Goal: Check status: Check status

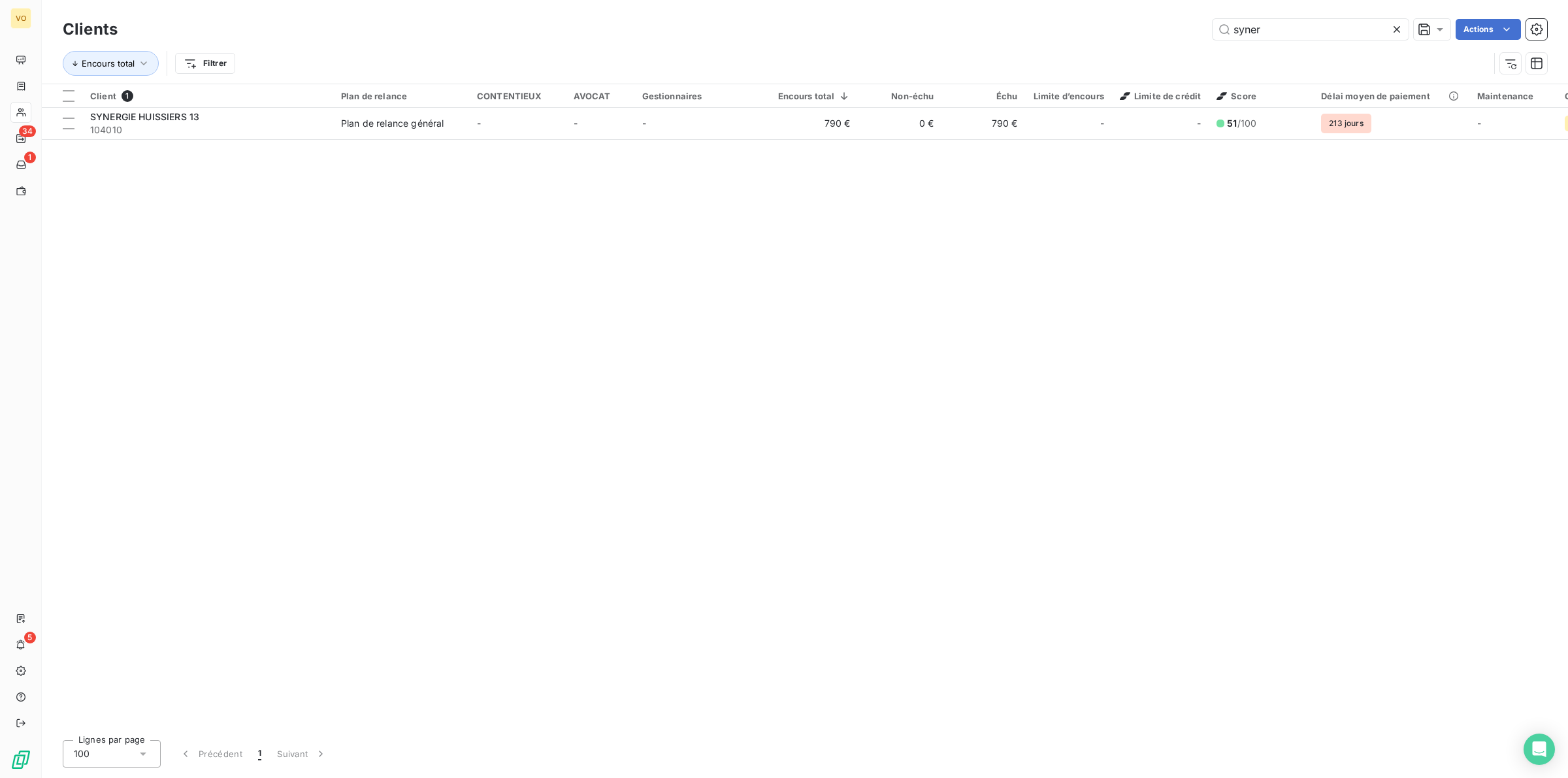
drag, startPoint x: 1274, startPoint y: 27, endPoint x: 1212, endPoint y: 18, distance: 62.6
click at [1212, 19] on div "syner" at bounding box center [1310, 29] width 196 height 21
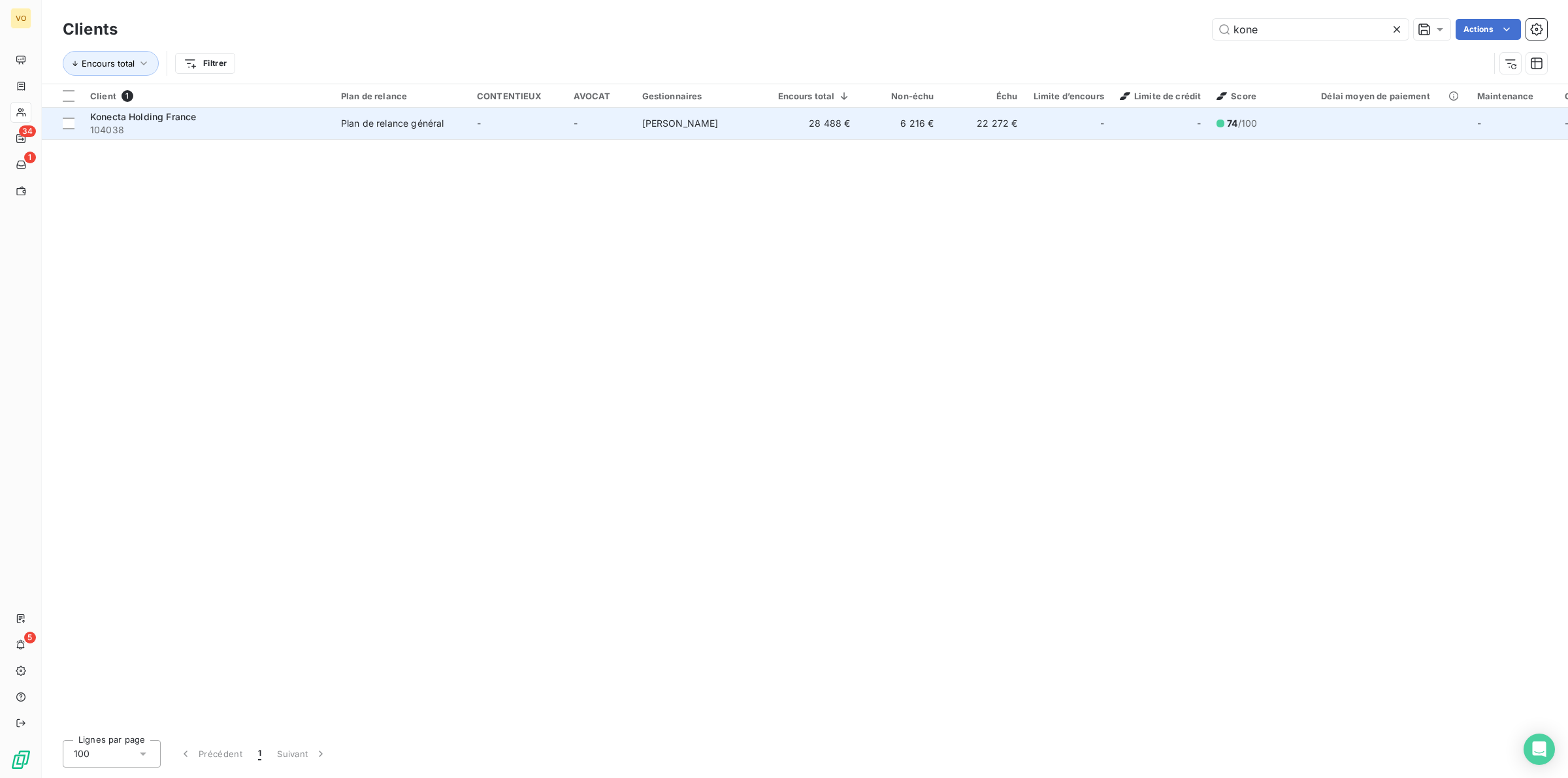
type input "kone"
click at [262, 118] on div "Konecta Holding France" at bounding box center [208, 117] width 235 height 13
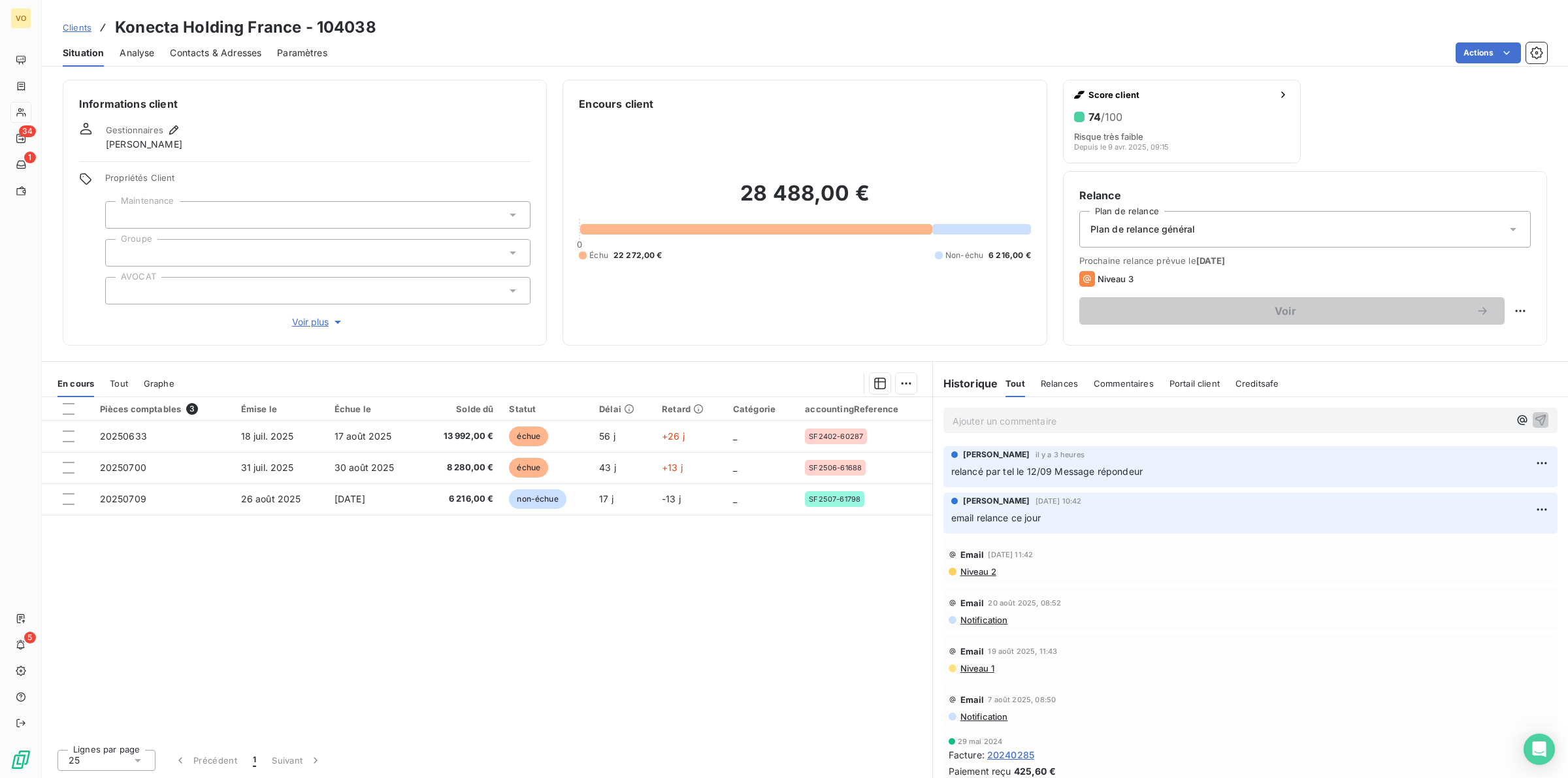
click at [588, 622] on div "Pièces comptables 3 Émise le Échue le Solde dû Statut Délai Retard Catégorie ac…" at bounding box center [487, 568] width 890 height 341
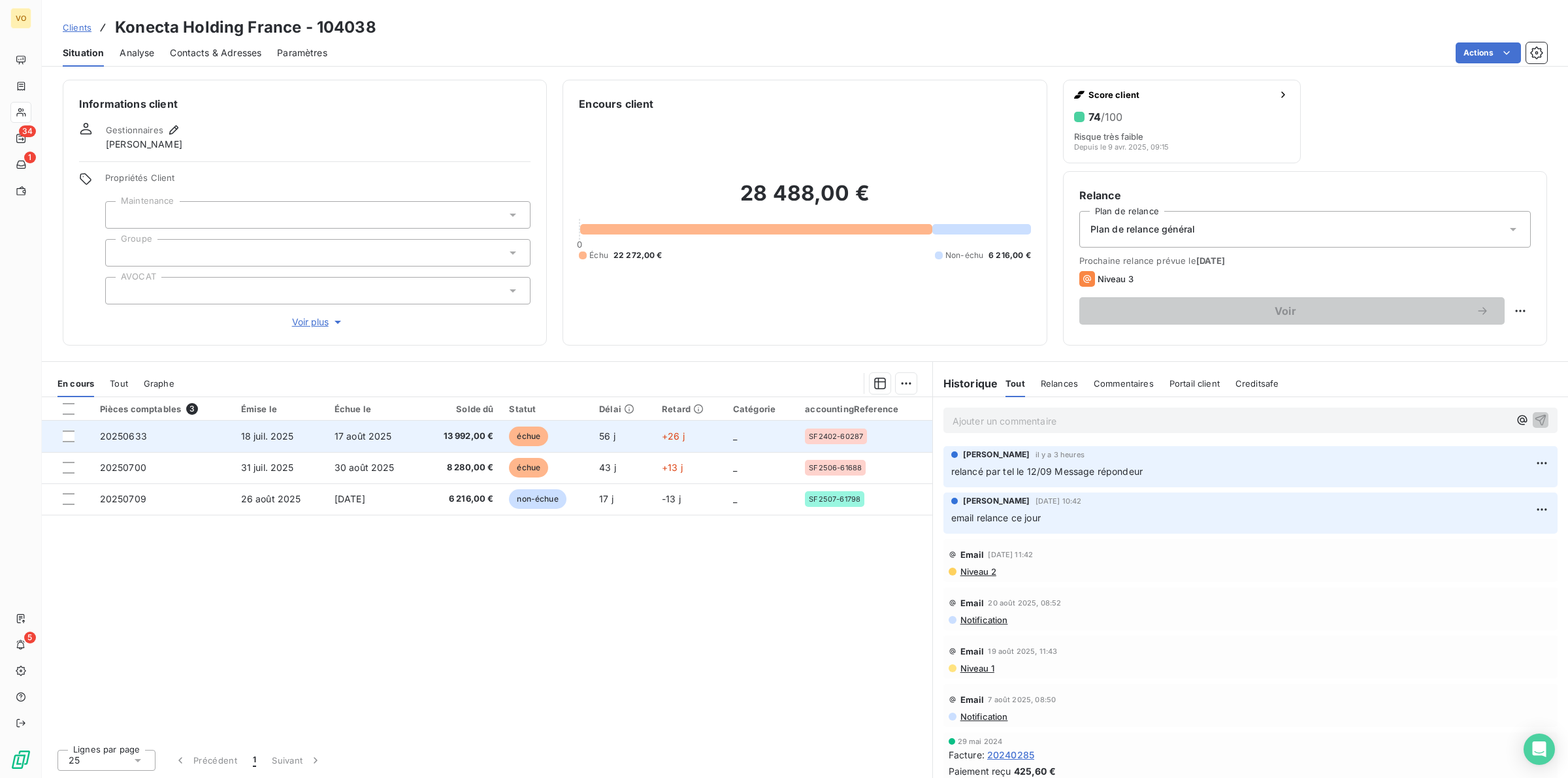
click at [225, 433] on td "20250633" at bounding box center [162, 436] width 141 height 31
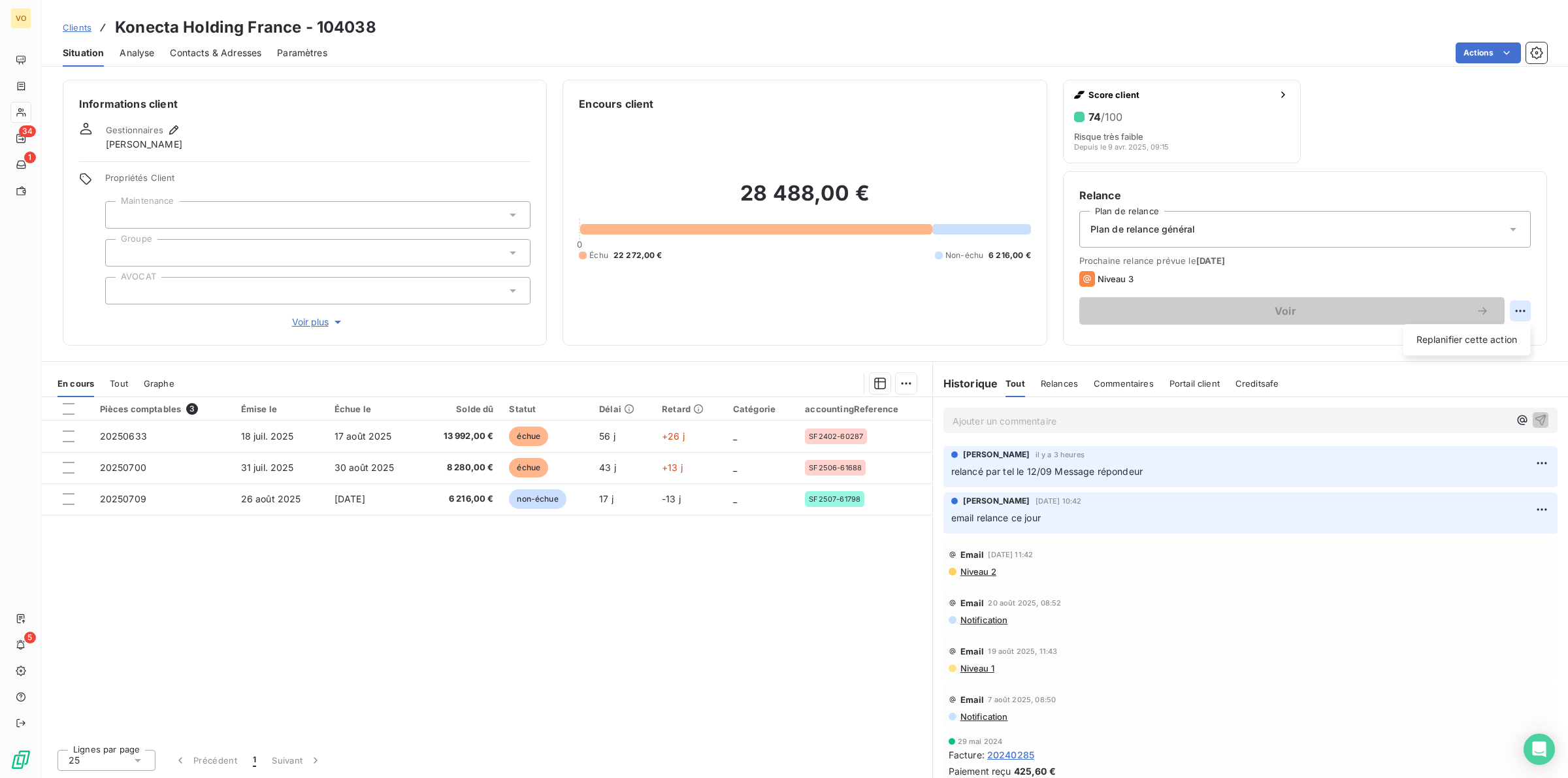
click at [1520, 311] on html "VO 34 1 5 Clients Konecta Holding [GEOGRAPHIC_DATA] - 104038 Situation Analyse …" at bounding box center [784, 389] width 1568 height 778
click at [1285, 309] on html "VO 34 1 5 Clients Konecta Holding [GEOGRAPHIC_DATA] - 104038 Situation Analyse …" at bounding box center [784, 389] width 1568 height 778
click at [438, 631] on div "Pièces comptables 3 Émise le Échue le Solde dû Statut Délai Retard Catégorie ac…" at bounding box center [487, 568] width 890 height 341
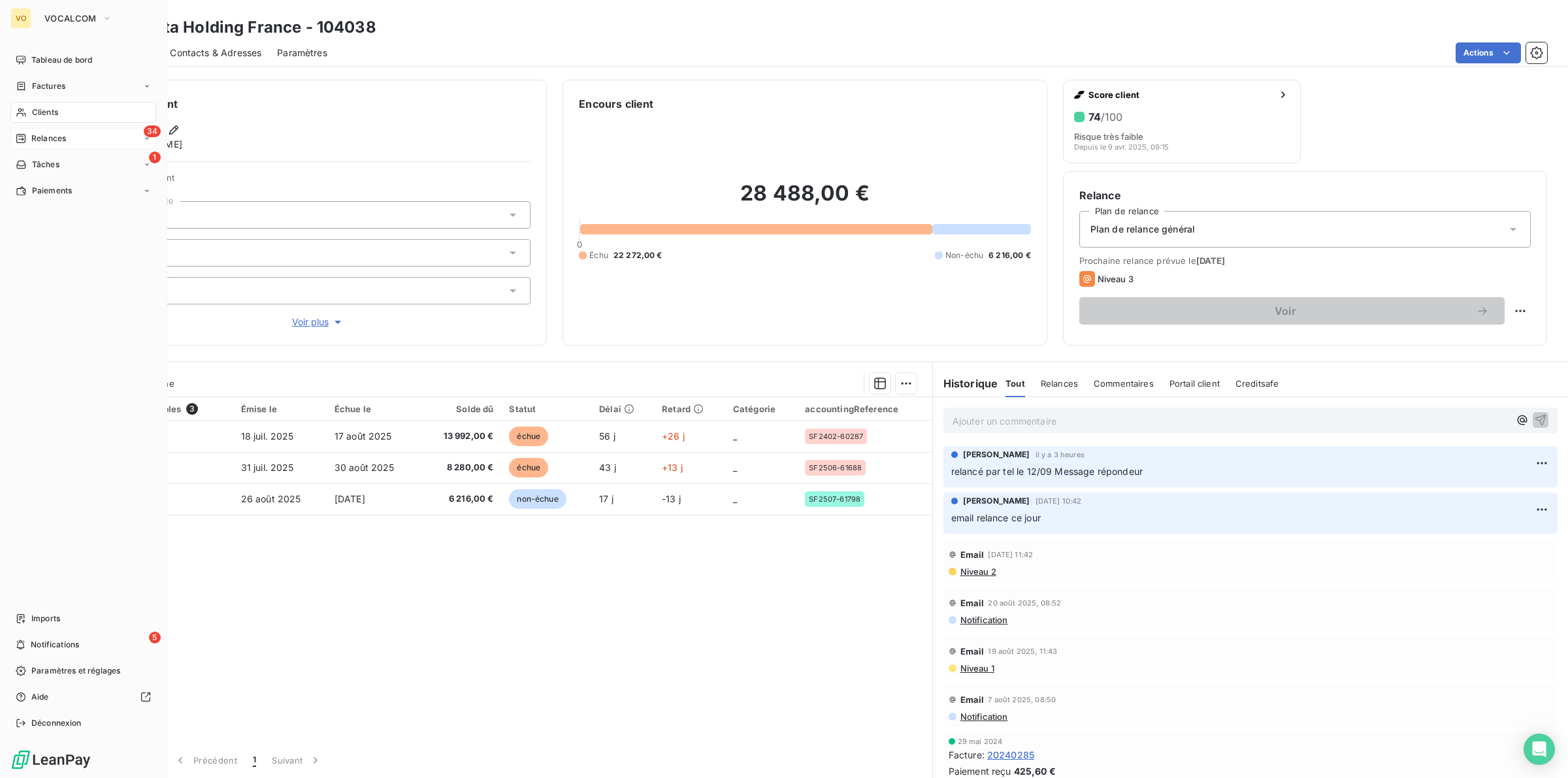
click at [50, 137] on span "Relances" at bounding box center [48, 138] width 35 height 12
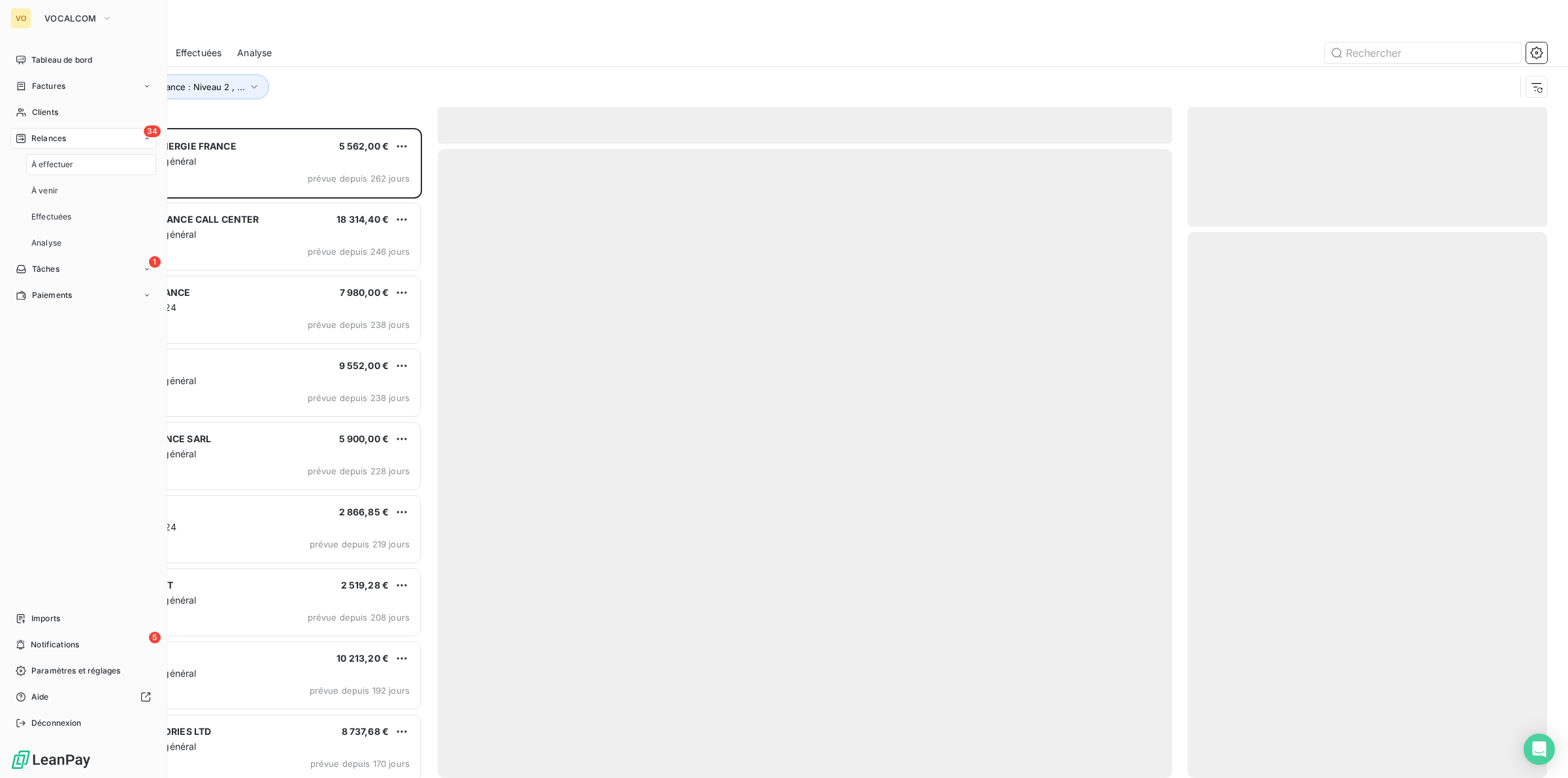
scroll to position [637, 347]
